Goal: Task Accomplishment & Management: Manage account settings

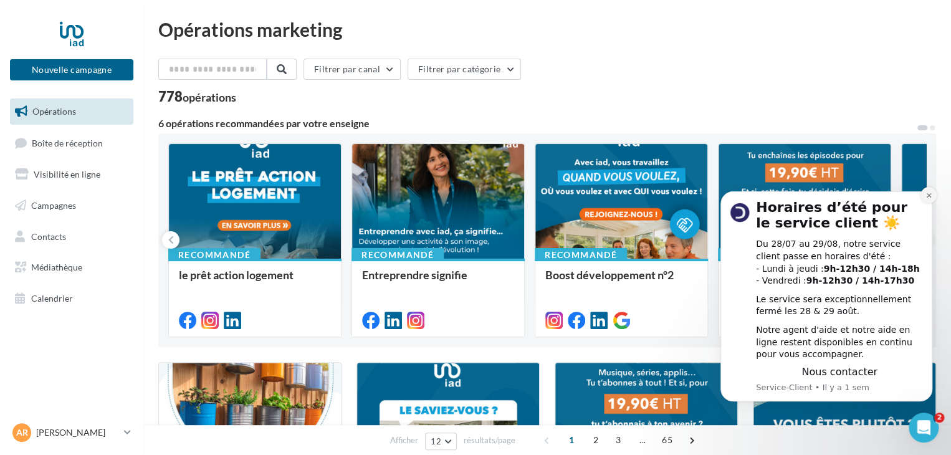
click at [936, 193] on button "Dismiss notification" at bounding box center [929, 195] width 16 height 16
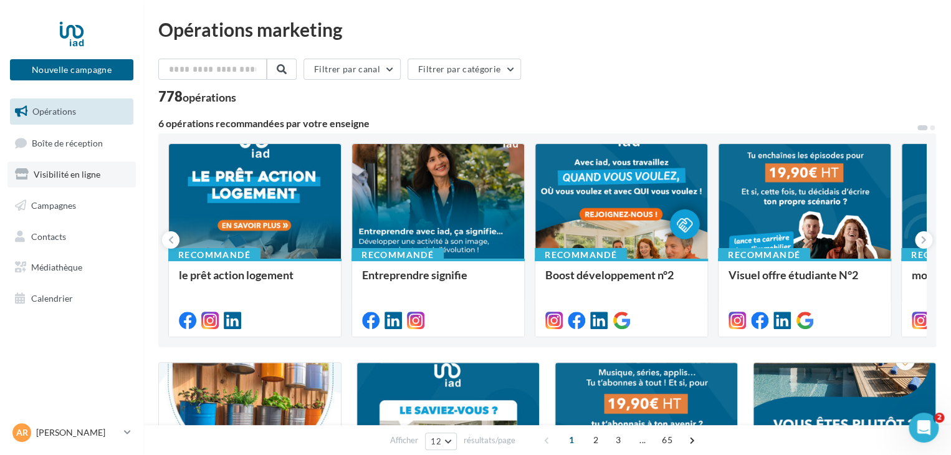
click at [106, 172] on link "Visibilité en ligne" at bounding box center [71, 174] width 128 height 26
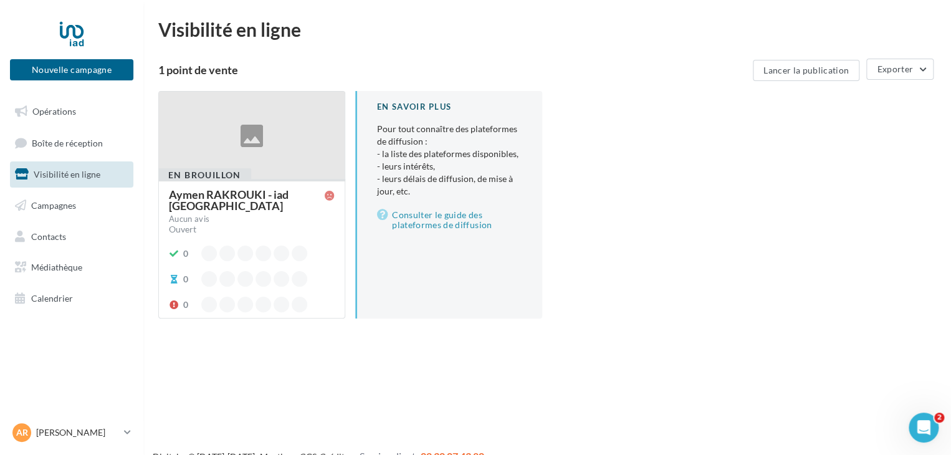
click at [224, 191] on div "Aymen RAKROUKI - iad France" at bounding box center [247, 200] width 156 height 22
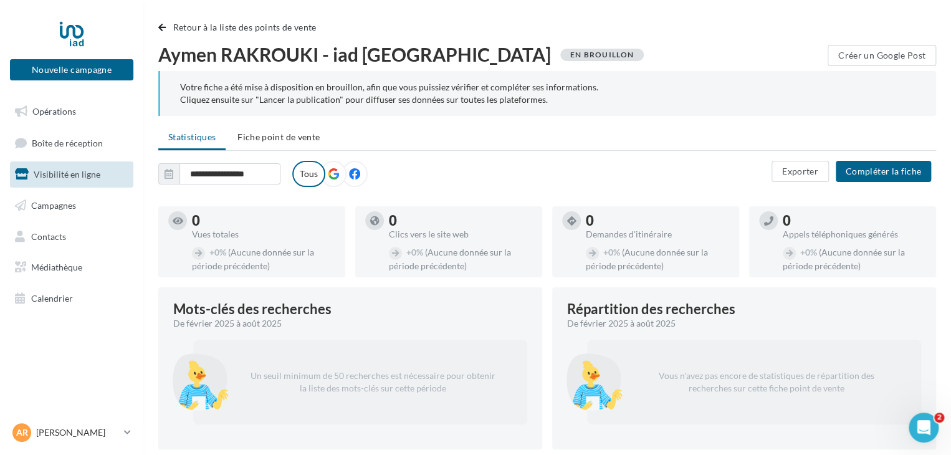
drag, startPoint x: 182, startPoint y: 90, endPoint x: 603, endPoint y: 100, distance: 421.5
click at [603, 100] on div "Votre fiche a été mise à disposition en brouillon, afin que vous puissiez vérif…" at bounding box center [548, 93] width 736 height 25
copy div "otre fiche a été mise à disposition en brouillon, afin que vous puissiez vérifi…"
click at [280, 138] on span "Fiche point de vente" at bounding box center [279, 137] width 82 height 11
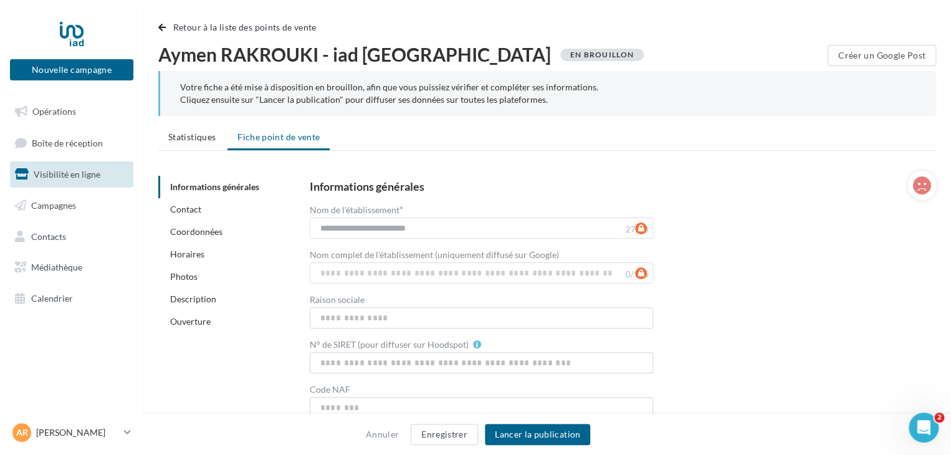
click at [190, 258] on link "Horaires" at bounding box center [187, 254] width 34 height 11
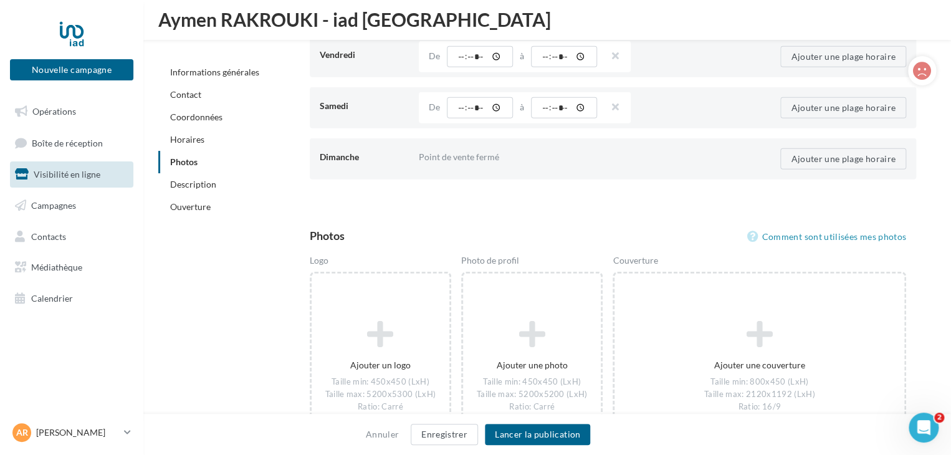
scroll to position [1434, 0]
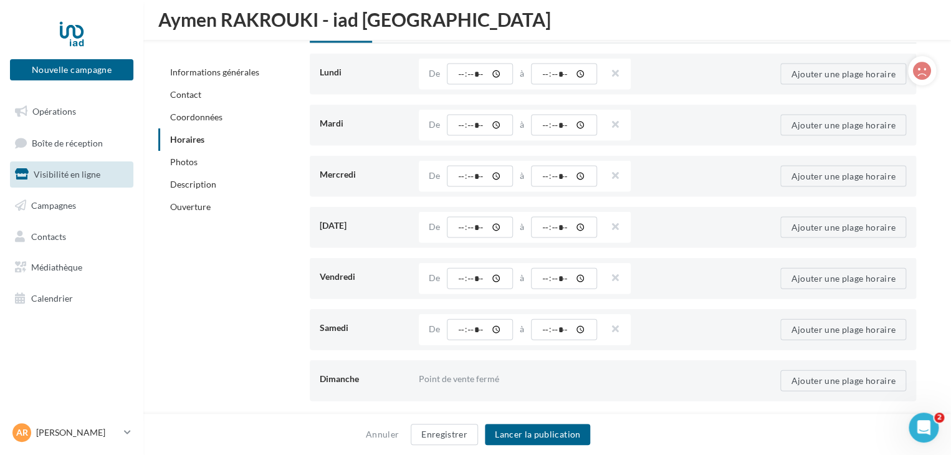
click at [188, 161] on link "Photos" at bounding box center [183, 161] width 27 height 11
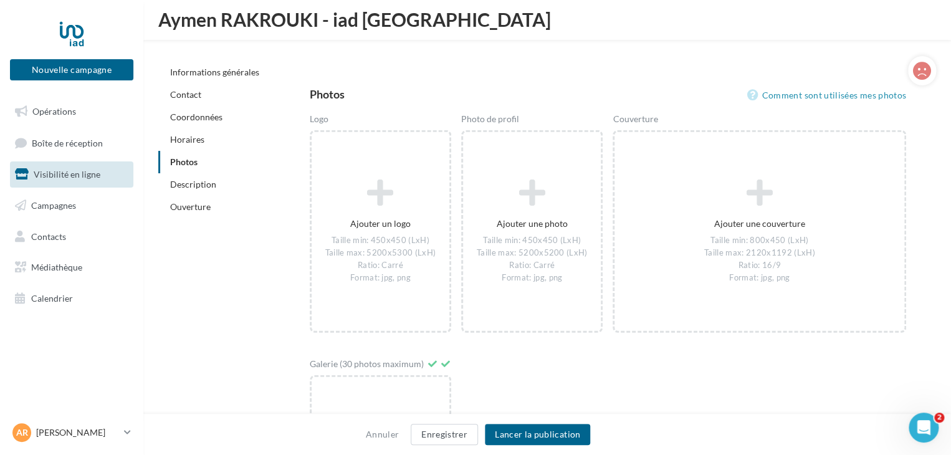
click at [203, 195] on div "Description" at bounding box center [251, 184] width 187 height 22
click at [203, 188] on link "Description" at bounding box center [193, 184] width 46 height 11
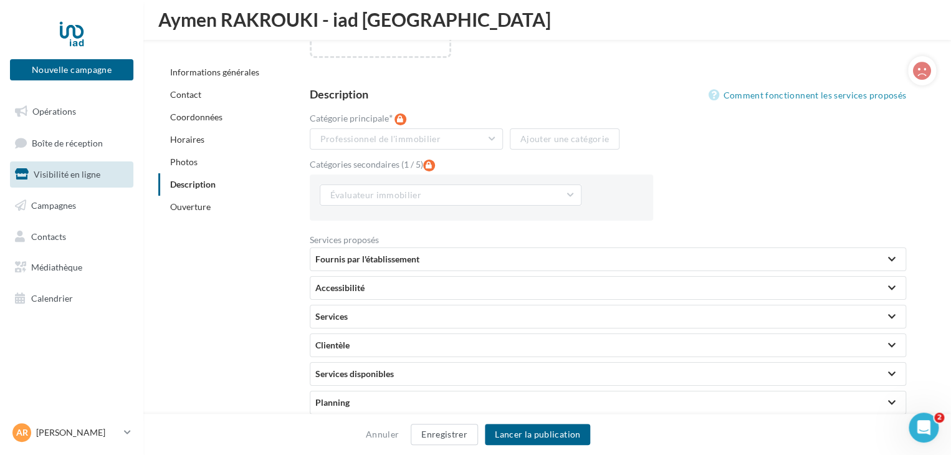
click at [193, 206] on link "Ouverture" at bounding box center [190, 206] width 41 height 11
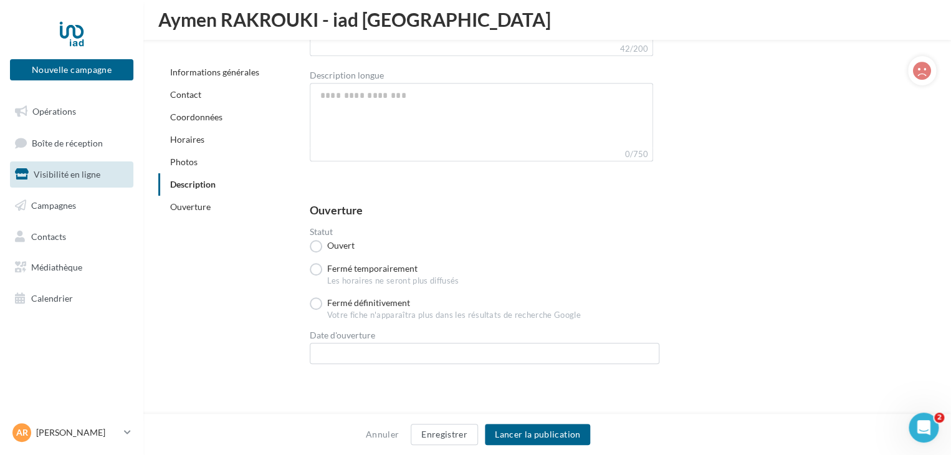
click at [196, 78] on div "Informations générales" at bounding box center [251, 72] width 187 height 22
click at [197, 73] on link "Informations générales" at bounding box center [214, 72] width 89 height 11
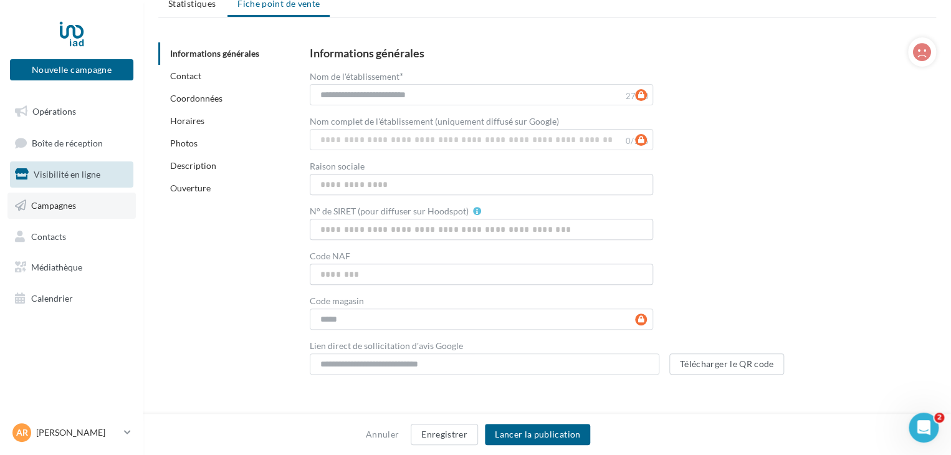
click at [72, 204] on span "Campagnes" at bounding box center [53, 205] width 45 height 11
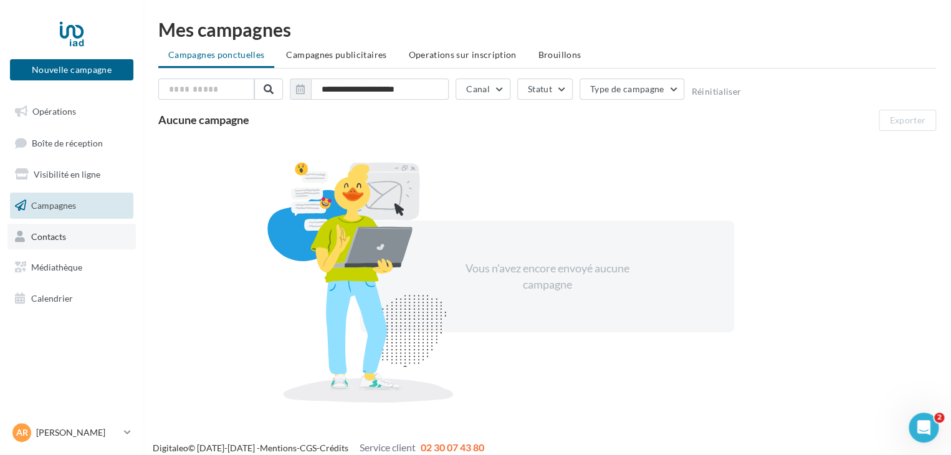
click at [72, 237] on link "Contacts" at bounding box center [71, 237] width 128 height 26
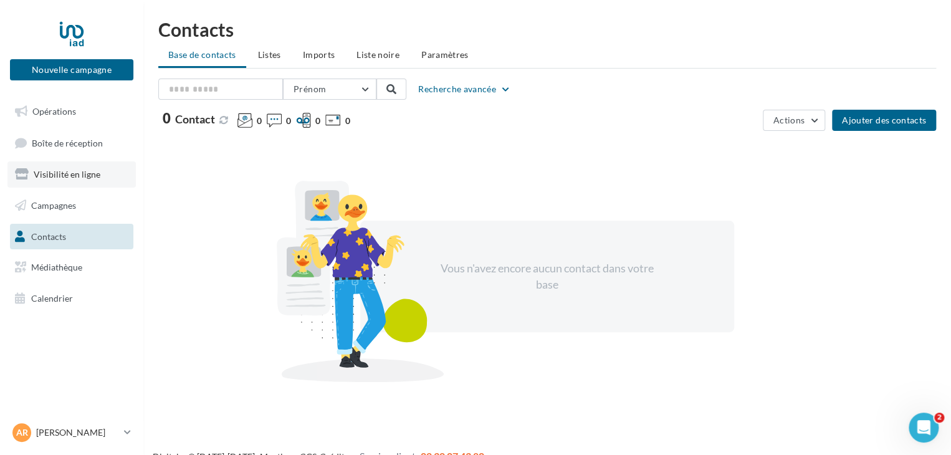
click at [89, 175] on span "Visibilité en ligne" at bounding box center [67, 174] width 67 height 11
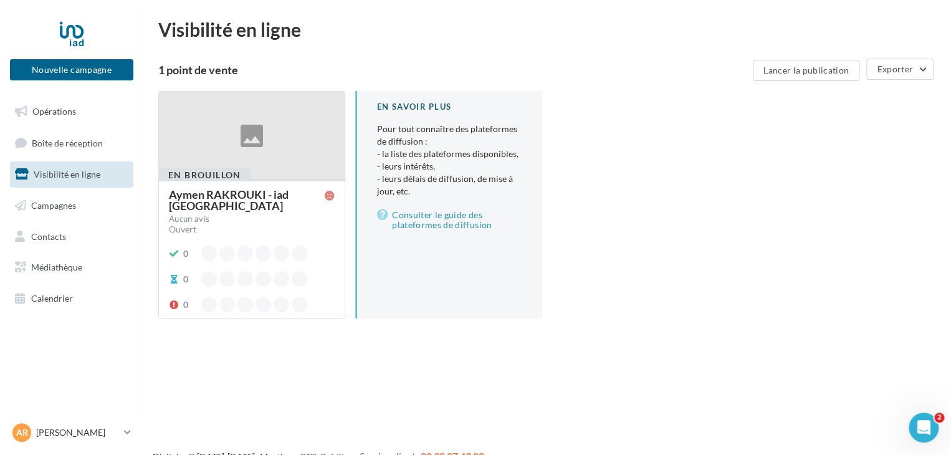
click at [244, 193] on div "Aymen RAKROUKI - iad France" at bounding box center [247, 200] width 156 height 22
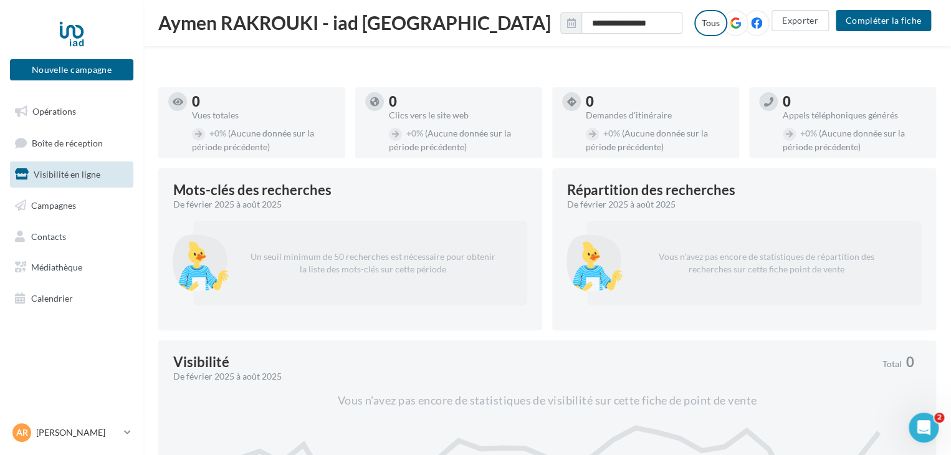
scroll to position [17, 0]
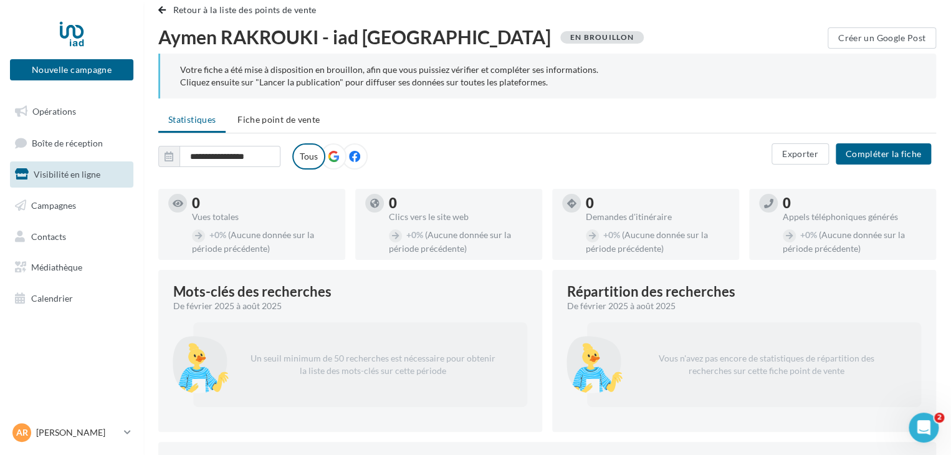
click at [930, 434] on div "Ouvrir le Messenger Intercom" at bounding box center [923, 427] width 41 height 41
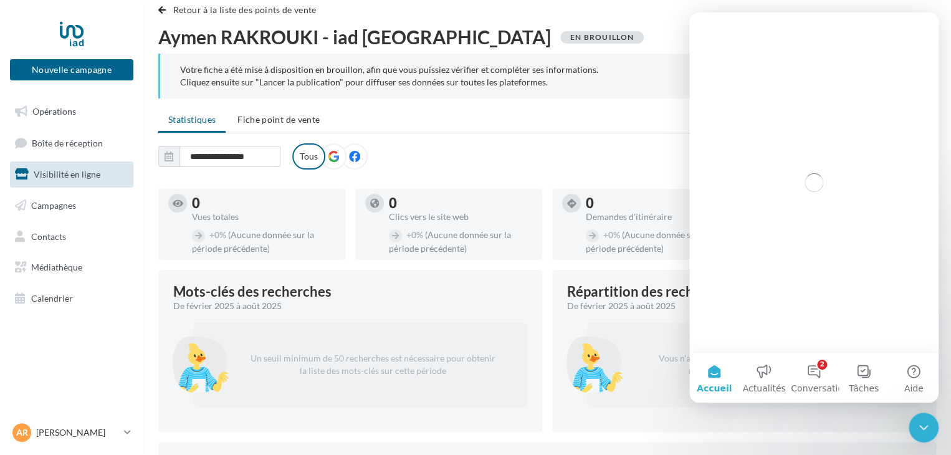
scroll to position [0, 0]
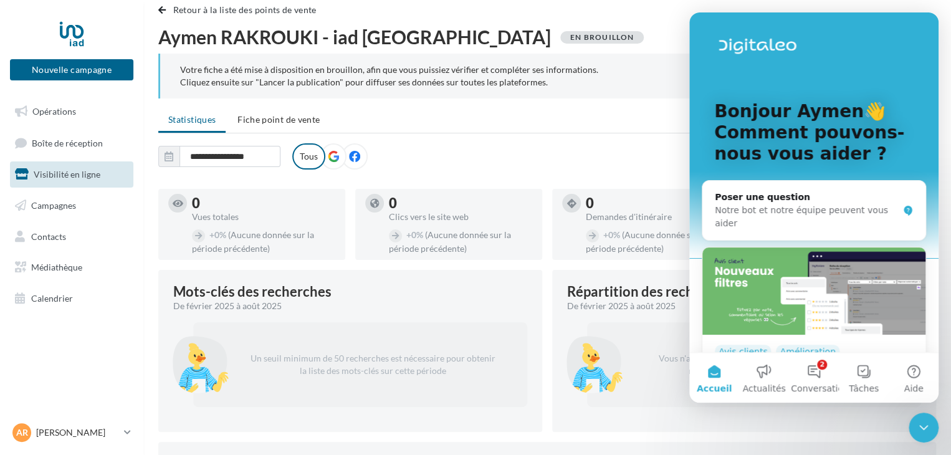
click at [926, 426] on icon "Fermer le Messenger Intercom" at bounding box center [923, 427] width 9 height 5
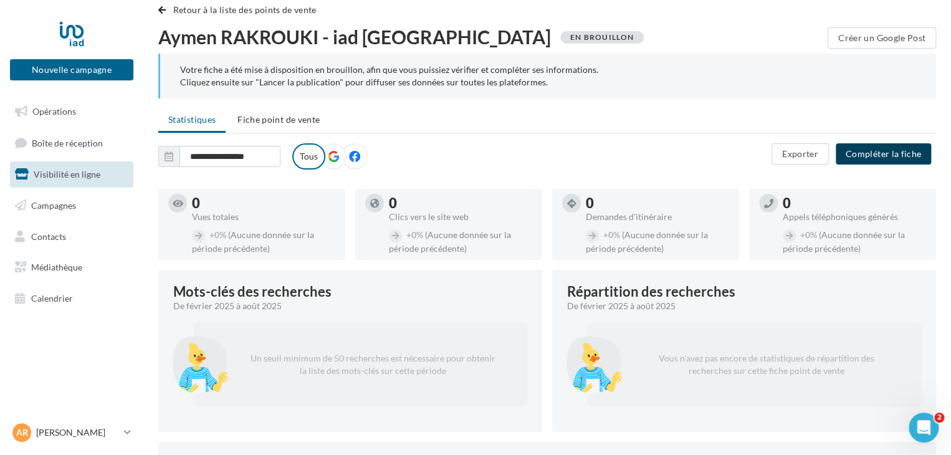
click at [870, 153] on button "Compléter la fiche" at bounding box center [883, 153] width 95 height 21
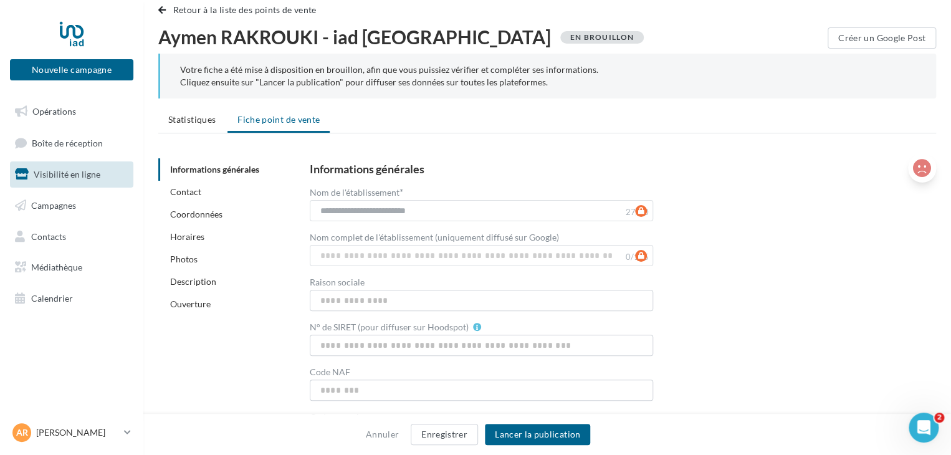
click at [913, 173] on icon at bounding box center [922, 168] width 18 height 19
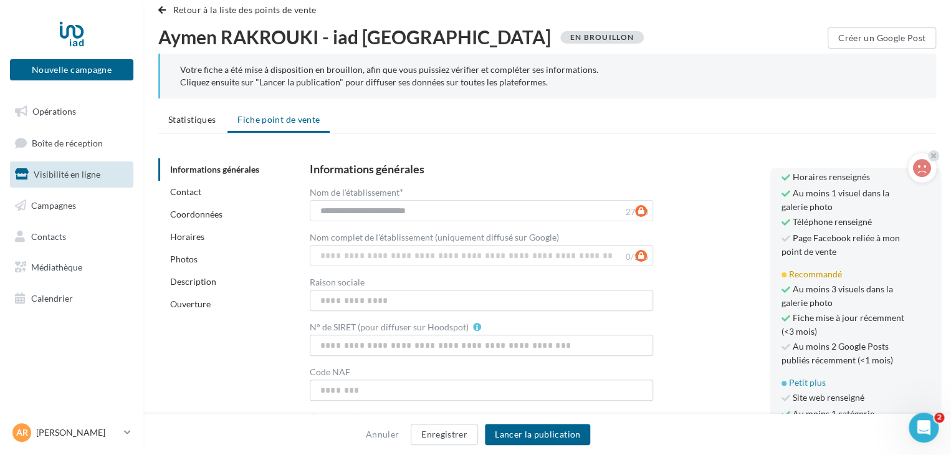
scroll to position [77, 0]
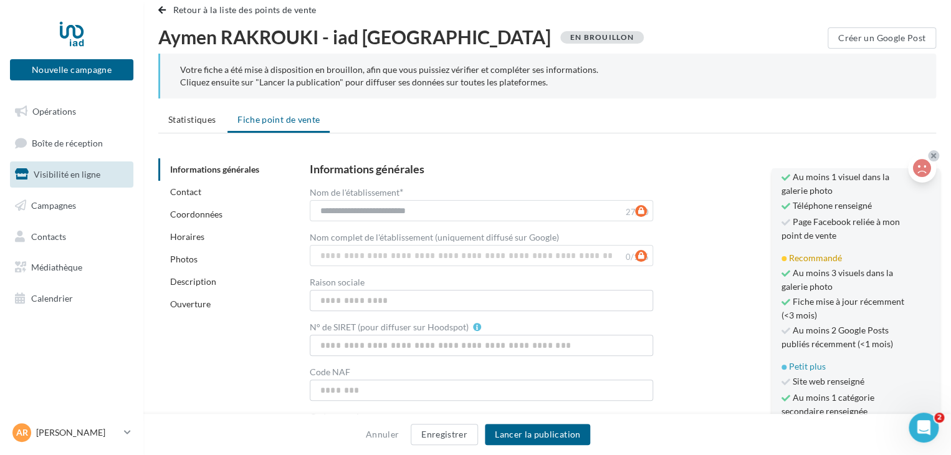
click at [935, 155] on icon at bounding box center [933, 155] width 5 height 7
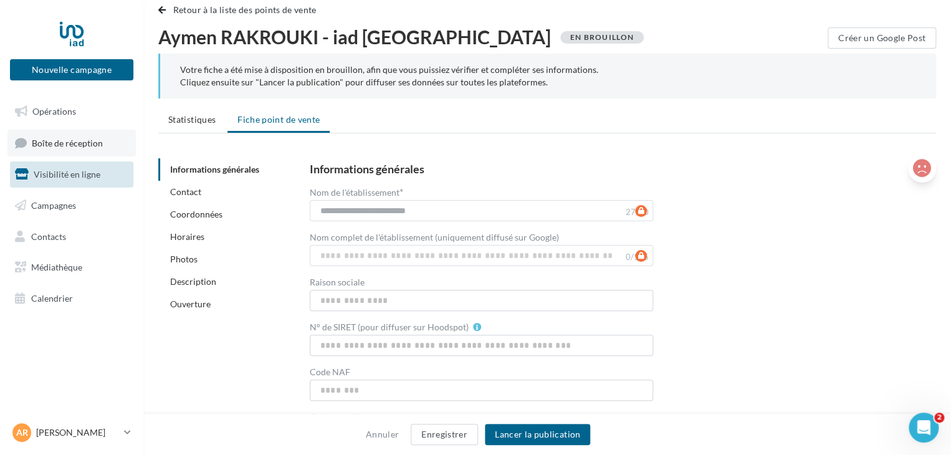
click at [92, 146] on span "Boîte de réception" at bounding box center [67, 142] width 71 height 11
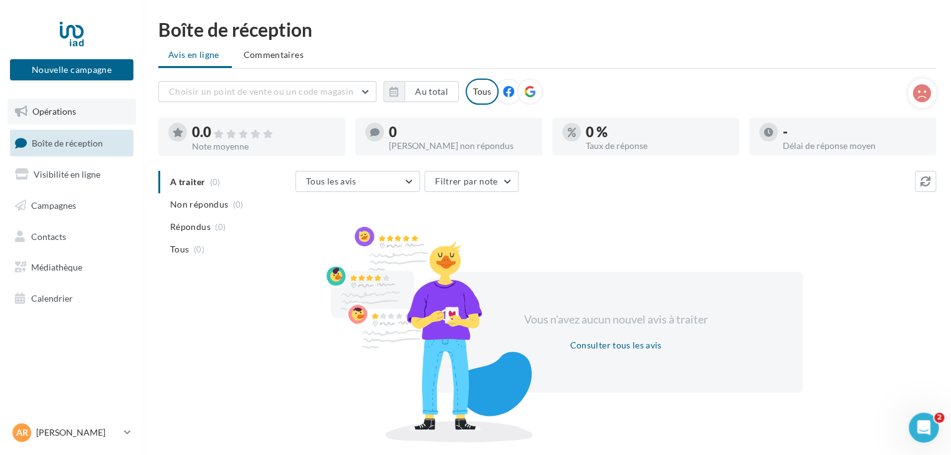
click at [52, 115] on span "Opérations" at bounding box center [54, 111] width 44 height 11
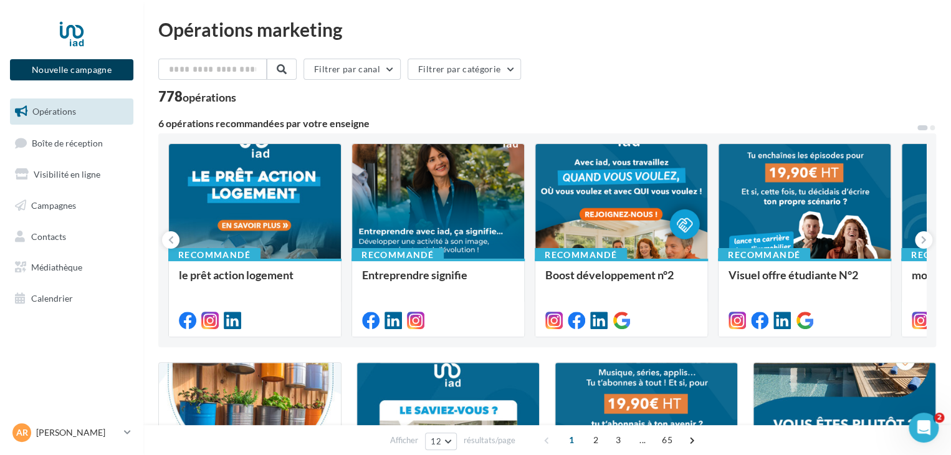
click at [77, 65] on button "Nouvelle campagne" at bounding box center [71, 69] width 123 height 21
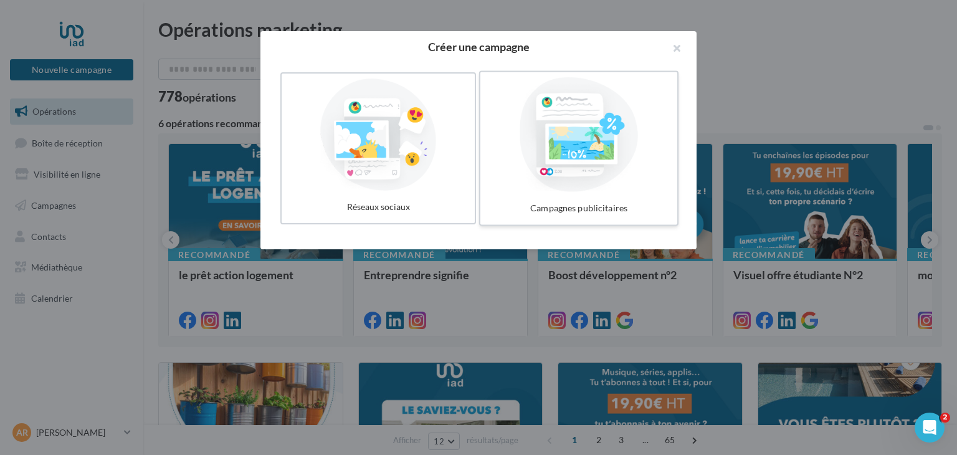
click at [567, 175] on div at bounding box center [579, 134] width 187 height 115
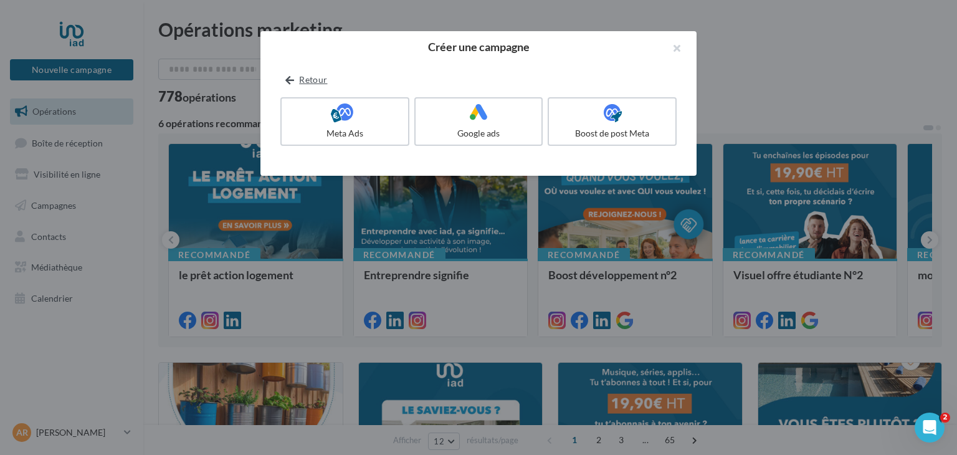
click at [284, 79] on button "Retour" at bounding box center [307, 79] width 52 height 15
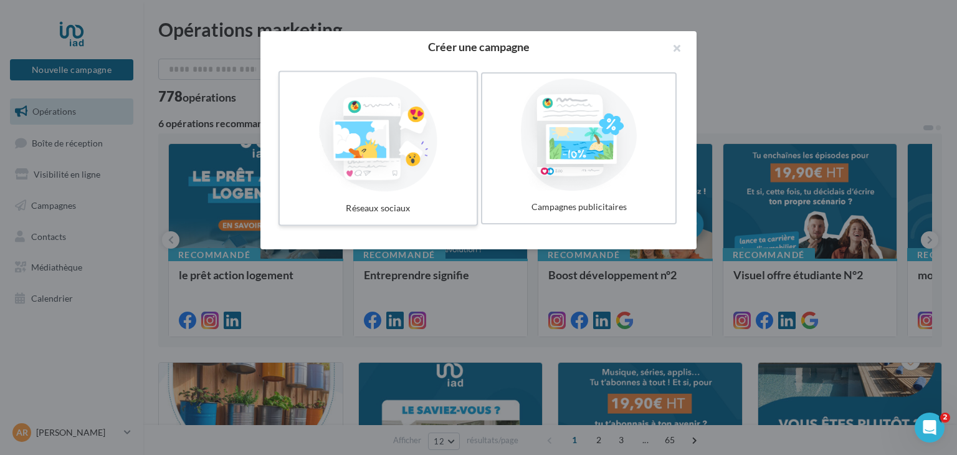
click at [385, 141] on div at bounding box center [378, 134] width 187 height 115
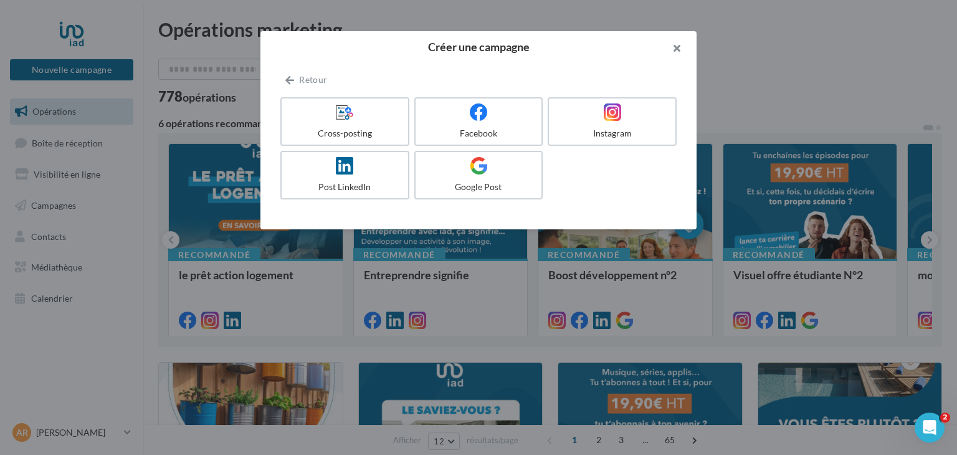
click at [679, 50] on button "button" at bounding box center [672, 49] width 50 height 37
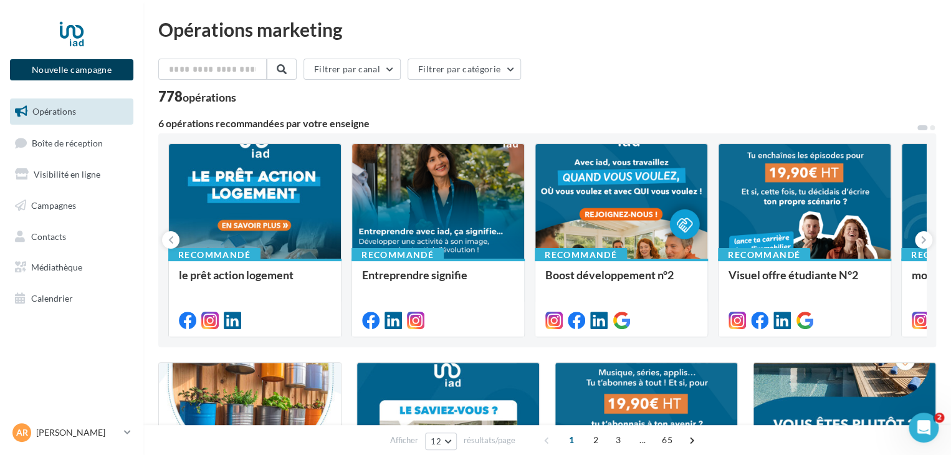
click at [80, 75] on button "Nouvelle campagne" at bounding box center [71, 69] width 123 height 21
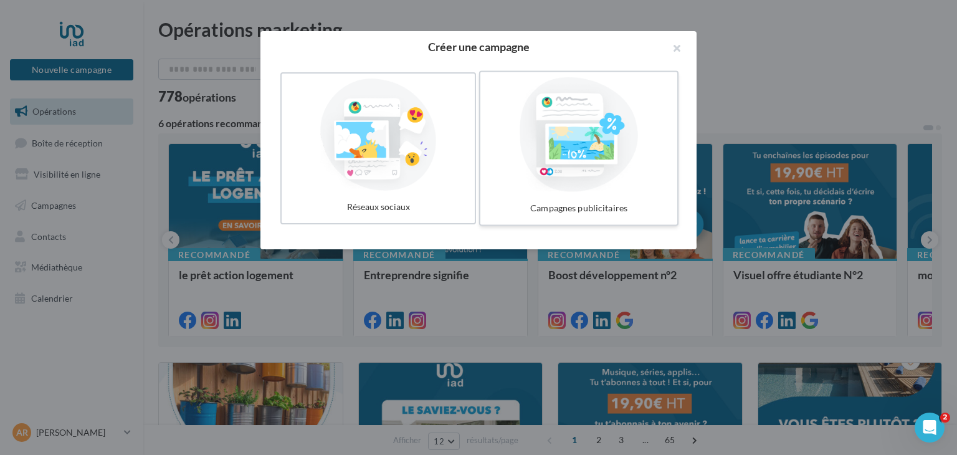
click at [573, 154] on div at bounding box center [579, 134] width 187 height 115
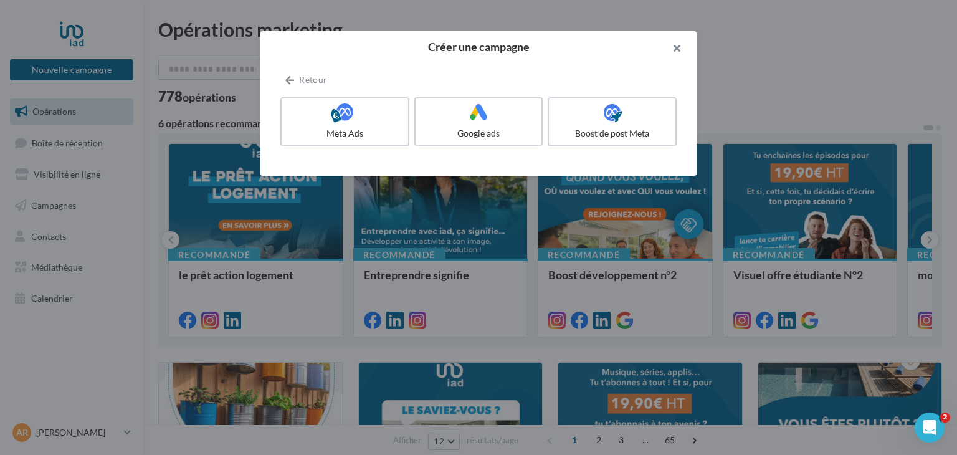
click at [683, 43] on button "button" at bounding box center [672, 49] width 50 height 37
